Goal: Task Accomplishment & Management: Use online tool/utility

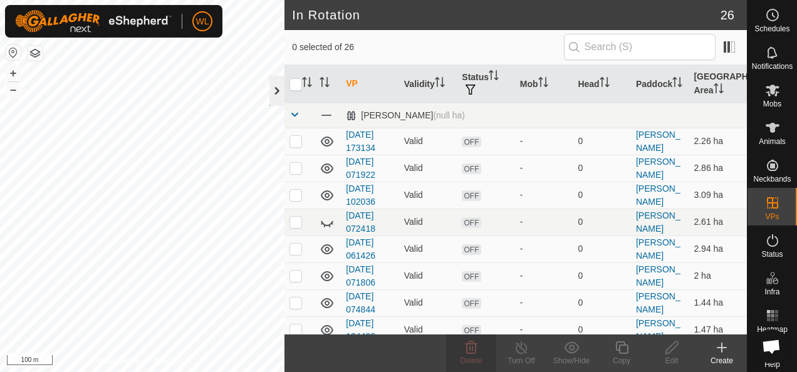
click at [280, 93] on div at bounding box center [277, 91] width 15 height 30
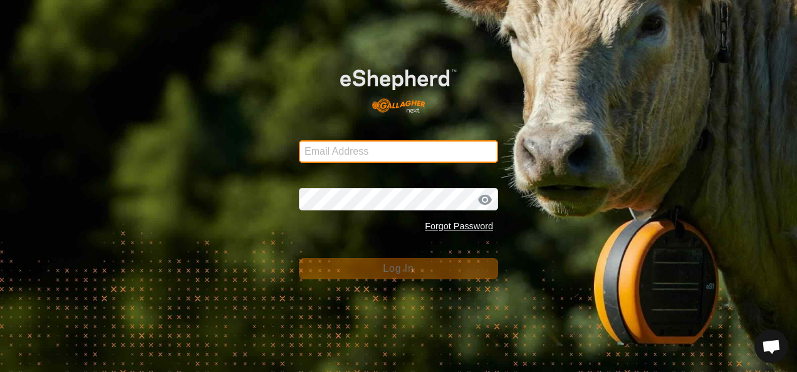
type input "[EMAIL_ADDRESS][DOMAIN_NAME]"
click at [412, 152] on input "[EMAIL_ADDRESS][DOMAIN_NAME]" at bounding box center [398, 151] width 199 height 23
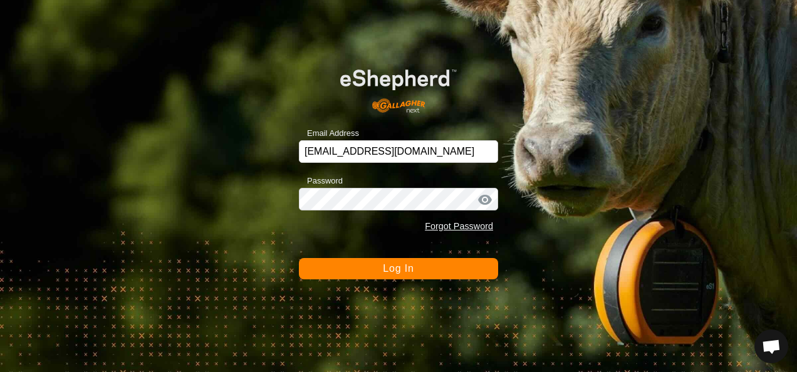
click at [394, 270] on span "Log In" at bounding box center [398, 268] width 31 height 11
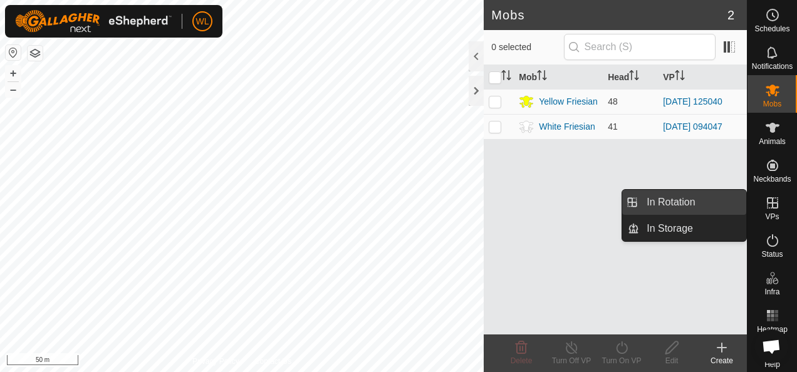
click at [721, 209] on link "In Rotation" at bounding box center [692, 202] width 107 height 25
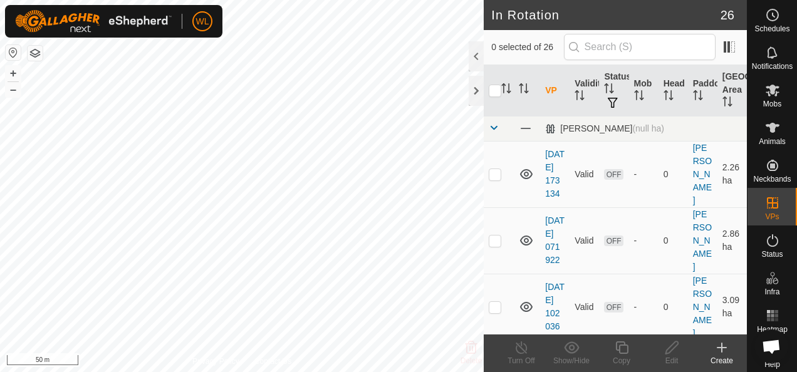
click at [730, 359] on div "Create" at bounding box center [722, 360] width 50 height 11
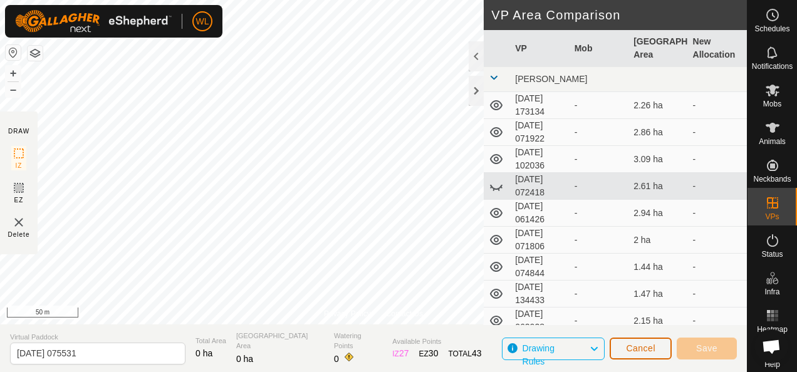
click at [639, 351] on span "Cancel" at bounding box center [640, 348] width 29 height 10
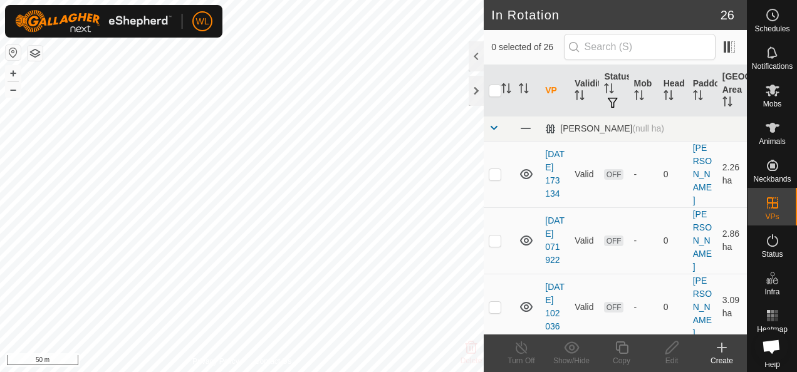
click at [720, 353] on icon at bounding box center [722, 347] width 15 height 15
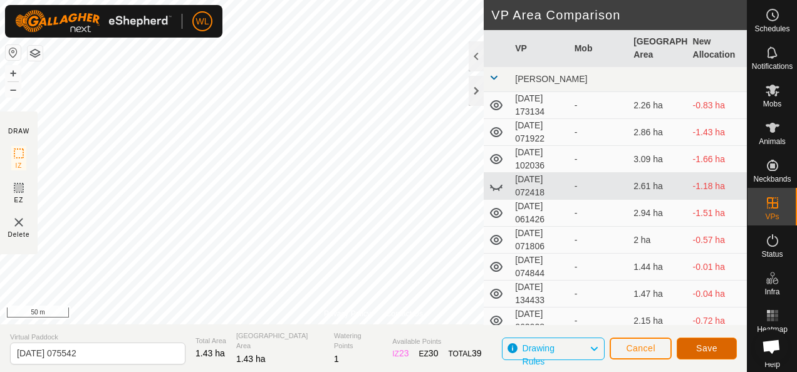
click at [701, 344] on span "Save" at bounding box center [706, 348] width 21 height 10
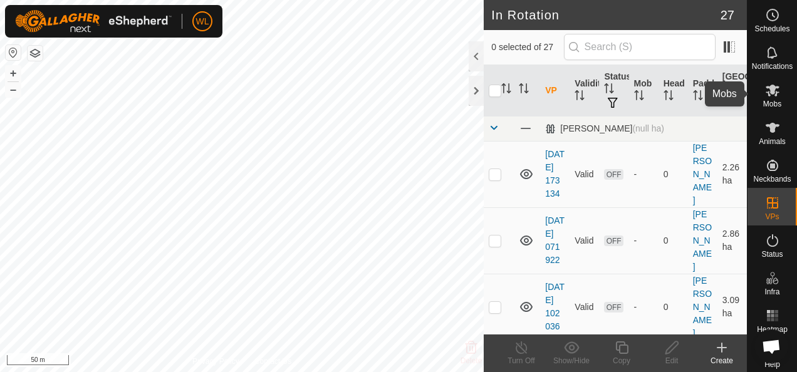
click at [771, 89] on icon at bounding box center [772, 90] width 15 height 15
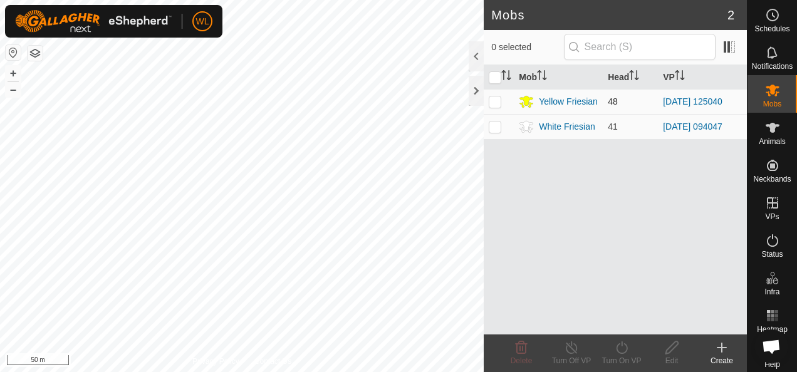
click at [493, 99] on p-checkbox at bounding box center [495, 102] width 13 height 10
checkbox input "true"
click at [612, 348] on turn-on-svg-icon at bounding box center [622, 347] width 50 height 15
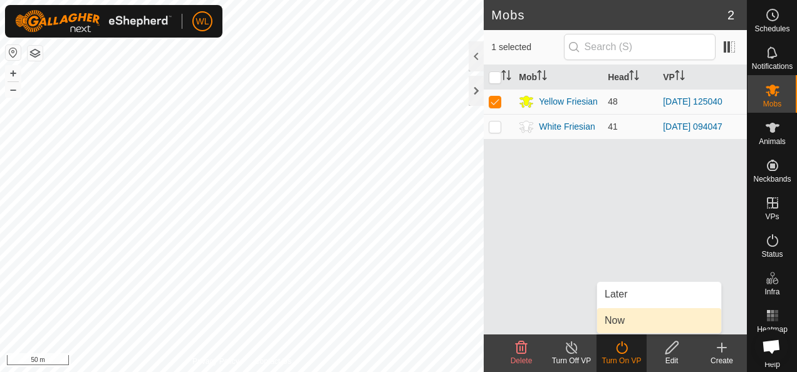
click at [624, 321] on link "Now" at bounding box center [659, 320] width 124 height 25
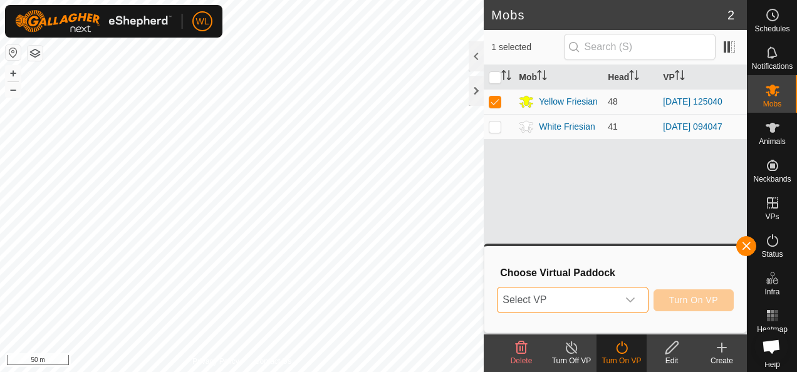
click at [617, 307] on span "Select VP" at bounding box center [558, 300] width 120 height 25
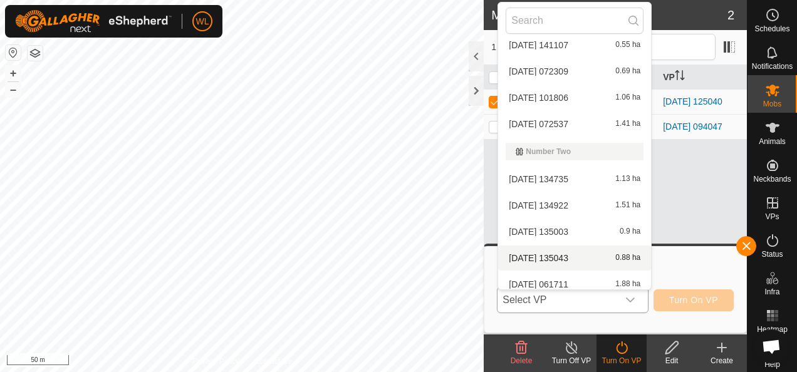
scroll to position [545, 0]
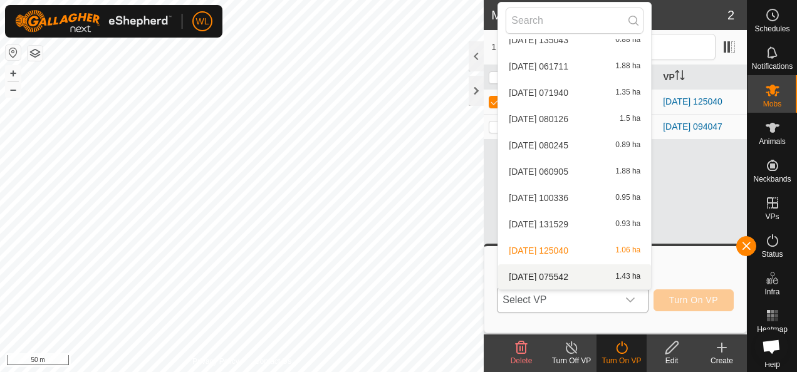
click at [579, 272] on li "[DATE] 075542 1.43 ha" at bounding box center [574, 277] width 153 height 25
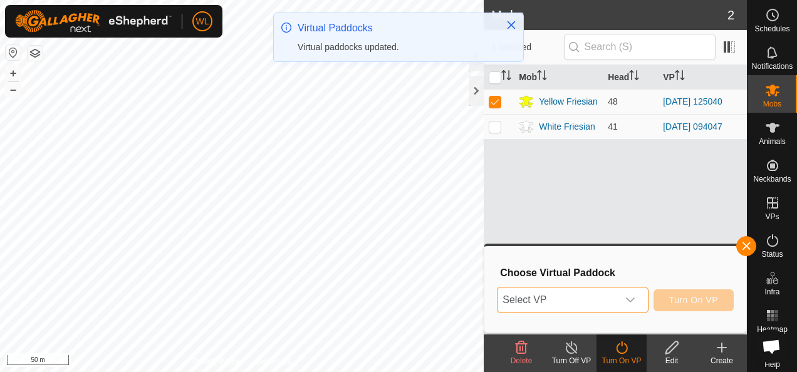
click at [632, 297] on icon "dropdown trigger" at bounding box center [631, 300] width 10 height 10
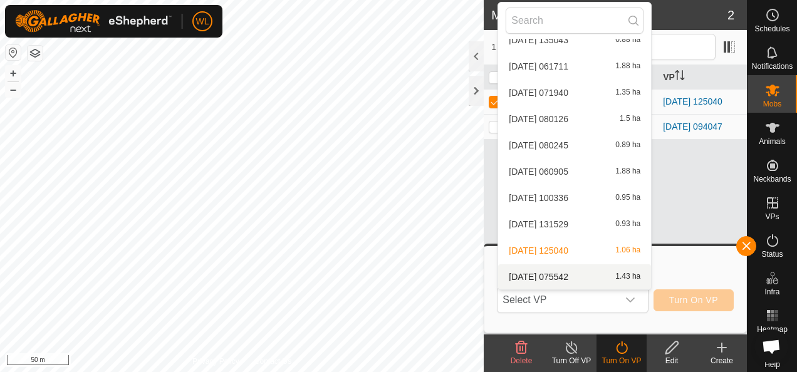
click at [577, 273] on li "[DATE] 075542 1.43 ha" at bounding box center [574, 277] width 153 height 25
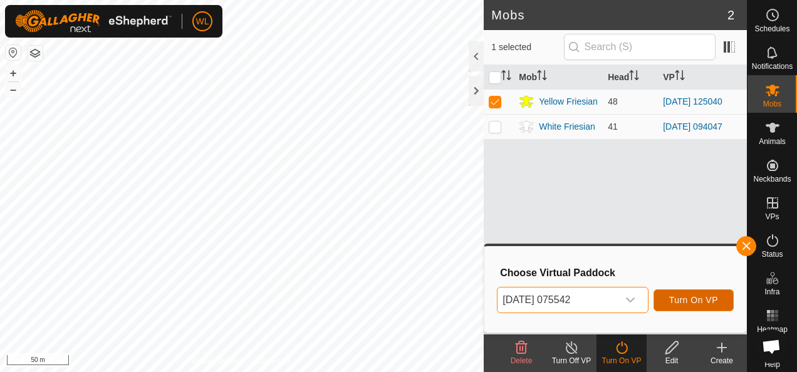
click at [679, 303] on span "Turn On VP" at bounding box center [693, 300] width 49 height 10
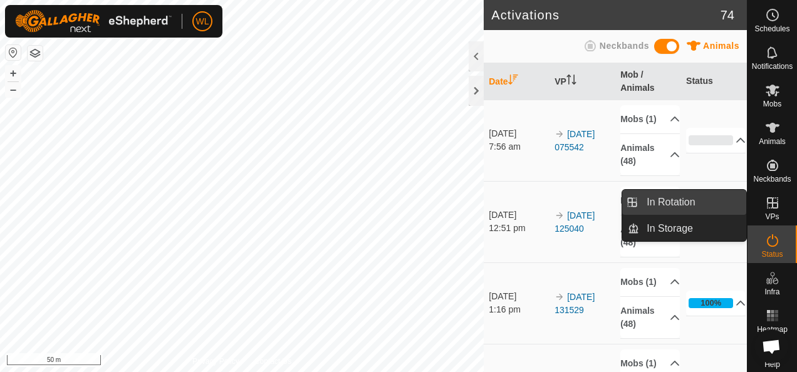
click at [717, 199] on link "In Rotation" at bounding box center [692, 202] width 107 height 25
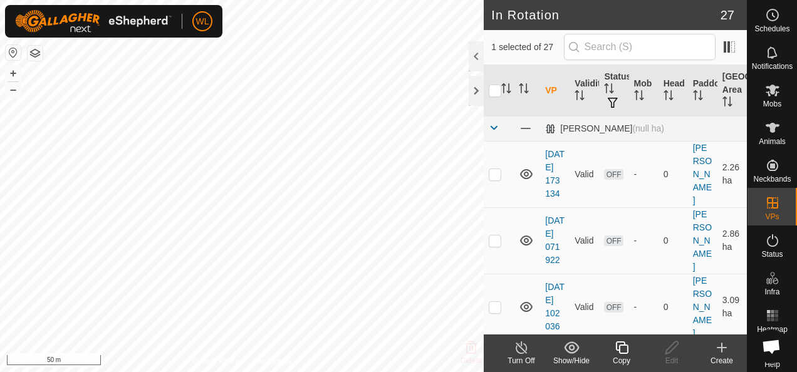
click at [728, 355] on div "Create" at bounding box center [722, 360] width 50 height 11
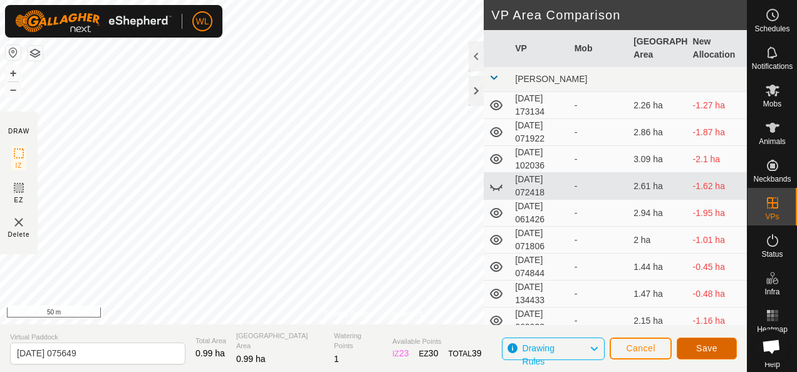
click at [714, 348] on span "Save" at bounding box center [706, 348] width 21 height 10
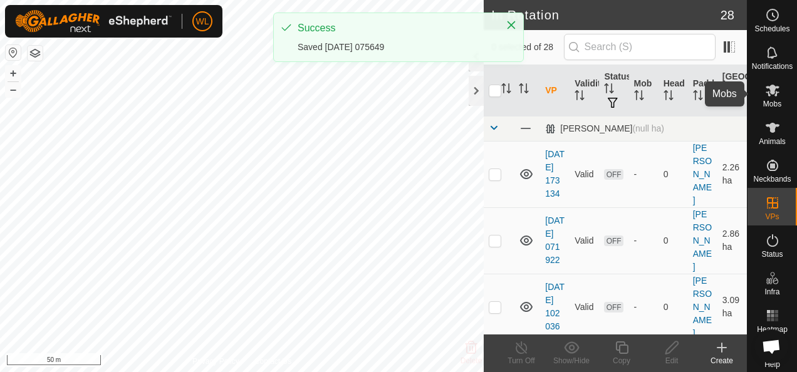
click at [771, 87] on icon at bounding box center [773, 91] width 14 height 12
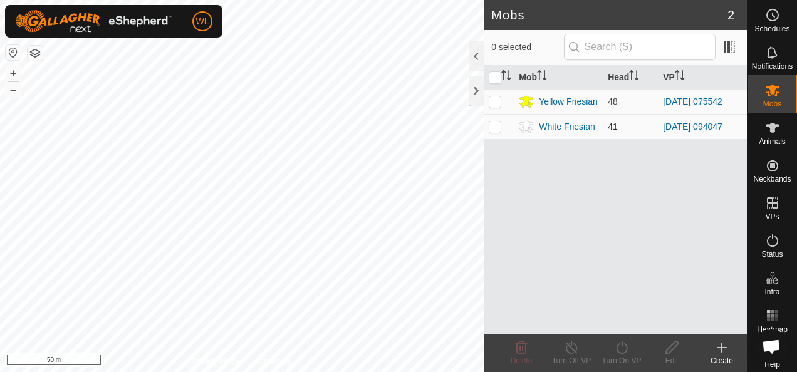
click at [499, 124] on p-checkbox at bounding box center [495, 127] width 13 height 10
checkbox input "true"
click at [627, 345] on icon at bounding box center [622, 347] width 16 height 15
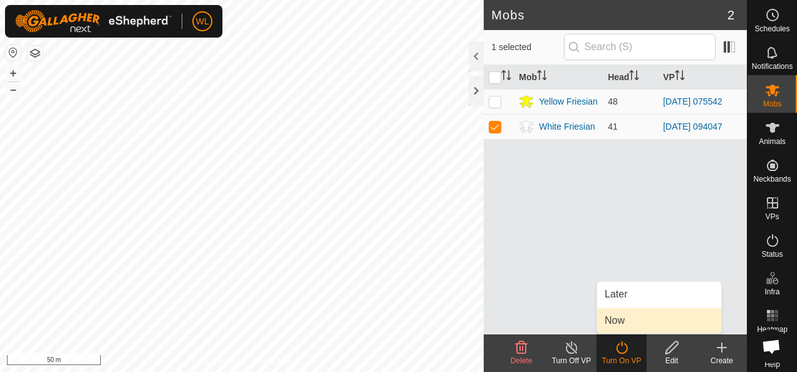
click at [621, 322] on link "Now" at bounding box center [659, 320] width 124 height 25
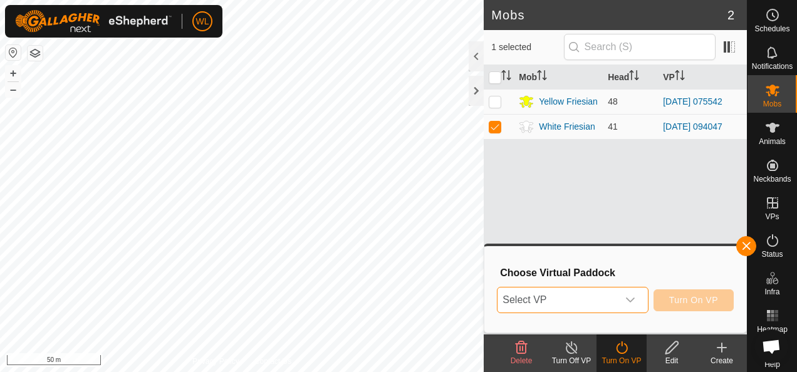
click at [604, 306] on span "Select VP" at bounding box center [558, 300] width 120 height 25
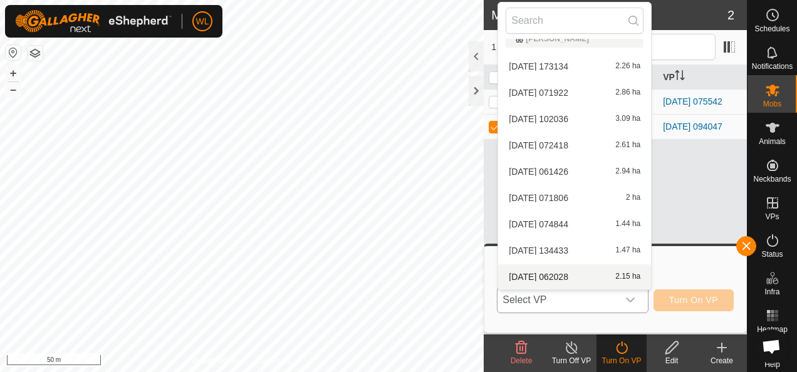
scroll to position [76, 0]
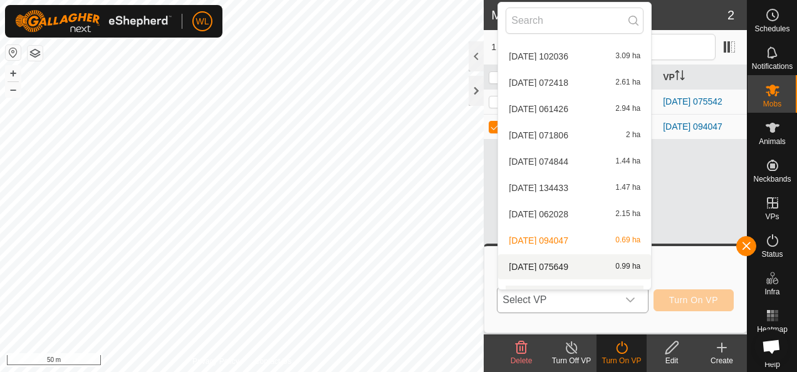
click at [566, 265] on li "[DATE] 075649 0.99 ha" at bounding box center [574, 266] width 153 height 25
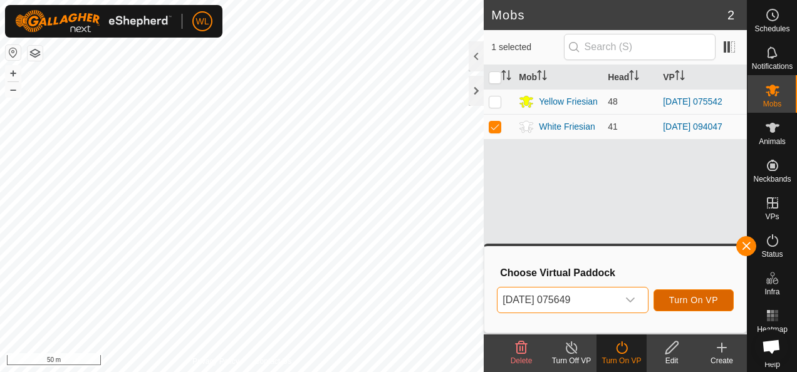
click at [691, 293] on button "Turn On VP" at bounding box center [694, 301] width 80 height 22
